Goal: Task Accomplishment & Management: Use online tool/utility

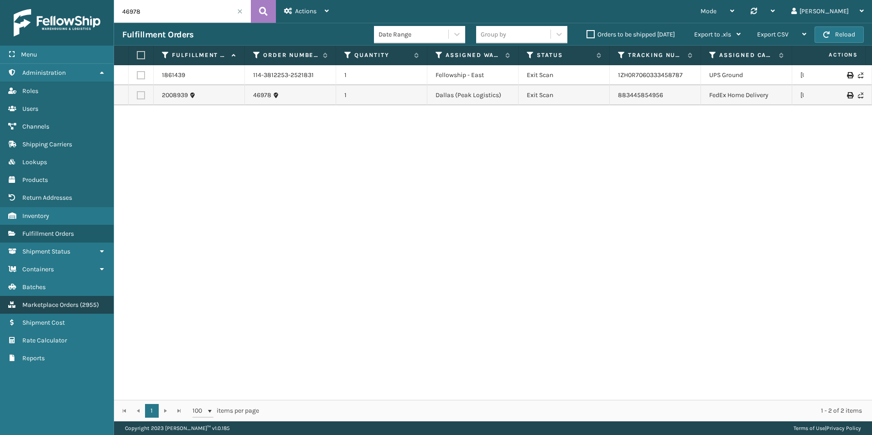
click at [35, 308] on span "Marketplace Orders" at bounding box center [50, 305] width 56 height 8
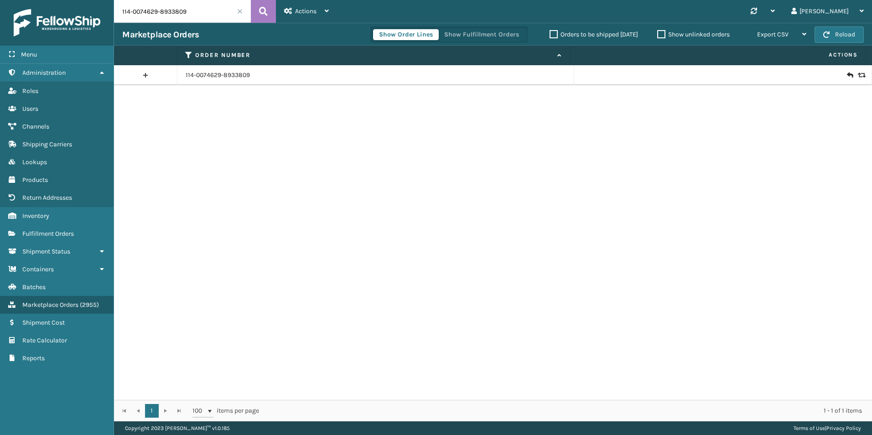
click at [167, 16] on input "114-0074629-8933809" at bounding box center [182, 11] width 137 height 23
click at [166, 15] on input "114-0074629-8933809" at bounding box center [182, 11] width 137 height 23
click at [165, 16] on input "114-0074629-8933809" at bounding box center [182, 11] width 137 height 23
paste input "11921"
type input "11921"
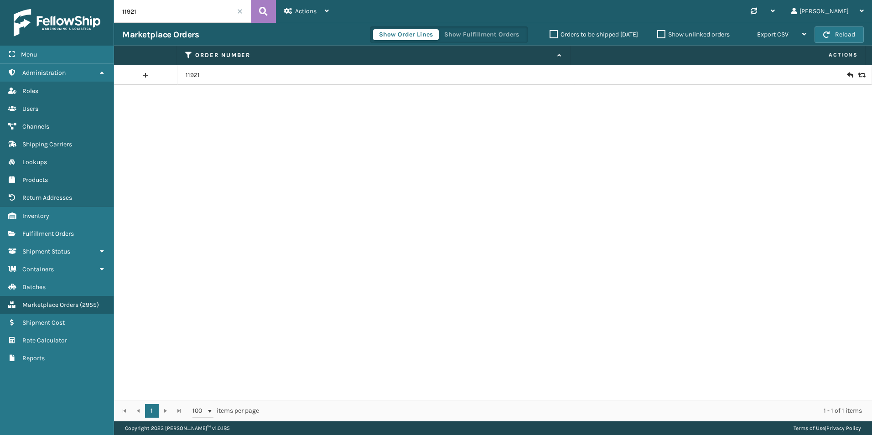
click at [847, 75] on icon at bounding box center [849, 75] width 5 height 9
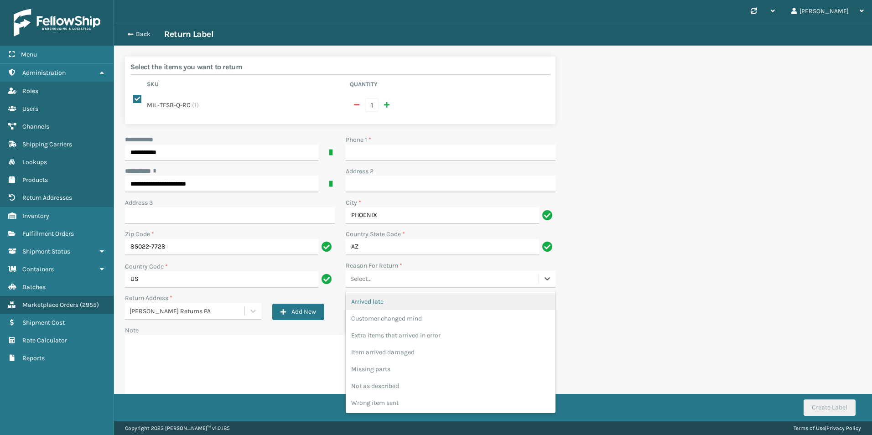
click at [522, 283] on div "Select..." at bounding box center [442, 279] width 193 height 15
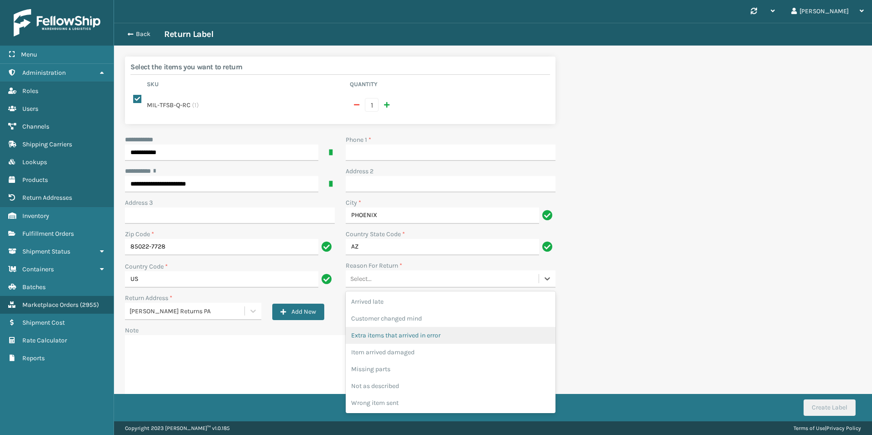
click at [455, 332] on div "Extra items that arrived in error" at bounding box center [451, 335] width 210 height 17
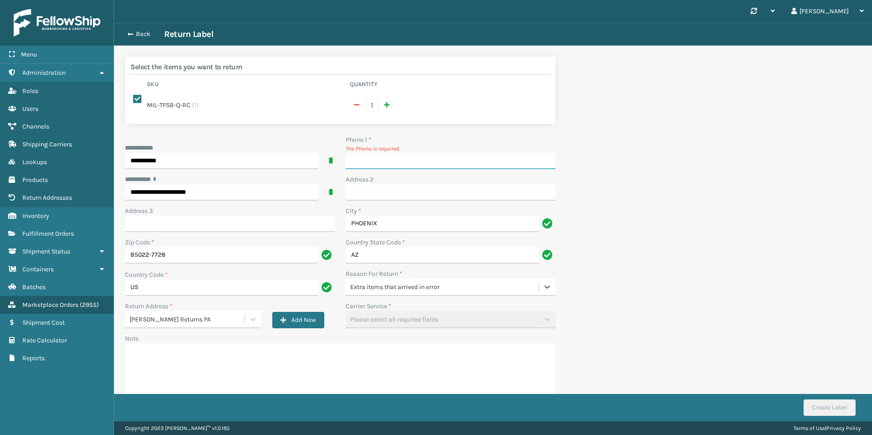
click at [472, 166] on input "Phone 1 *" at bounding box center [451, 161] width 210 height 16
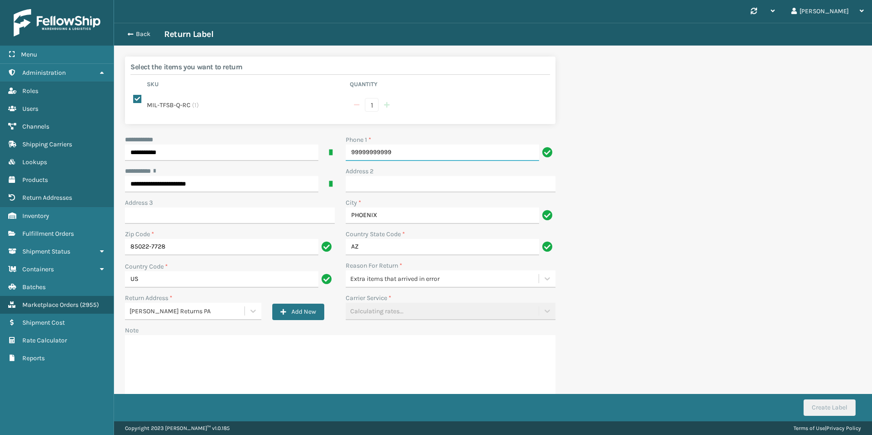
type input "99999999999"
click at [827, 408] on button "Create Label" at bounding box center [830, 408] width 52 height 16
